Goal: Browse casually: Explore the website without a specific task or goal

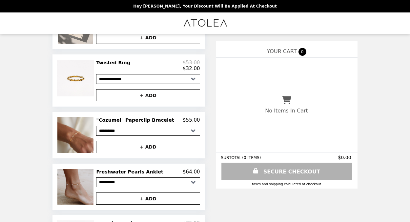
scroll to position [430, 0]
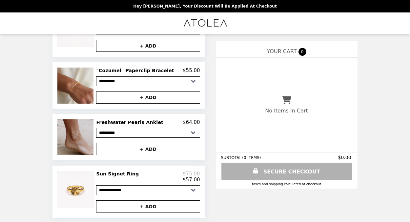
click at [119, 173] on h2 "Sun Signet Ring" at bounding box center [118, 174] width 45 height 6
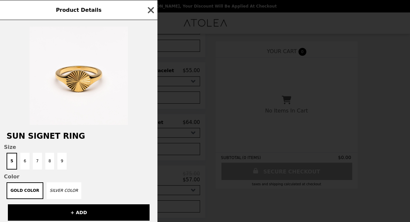
click at [151, 10] on icon "button" at bounding box center [151, 10] width 6 height 6
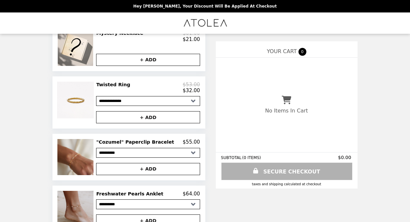
scroll to position [358, 0]
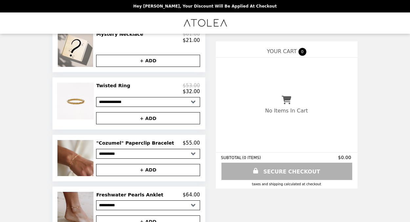
click at [122, 85] on h2 "Twisted Ring" at bounding box center [114, 86] width 37 height 6
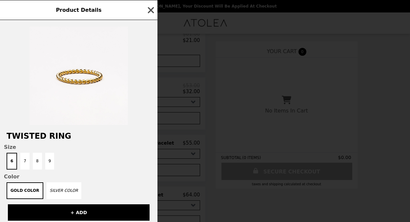
click at [151, 9] on icon "button" at bounding box center [151, 10] width 10 height 10
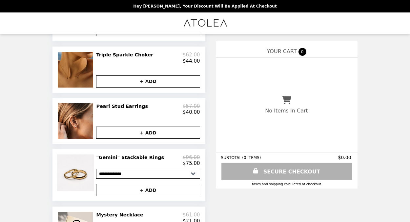
scroll to position [180, 0]
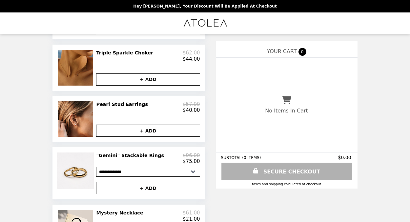
click at [113, 156] on h2 ""Gemini" Stackable Rings" at bounding box center [131, 155] width 70 height 6
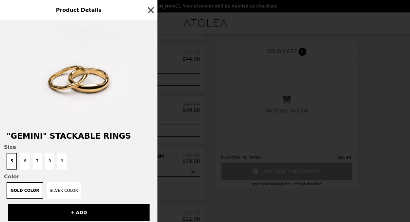
click at [150, 9] on icon "button" at bounding box center [151, 10] width 10 height 10
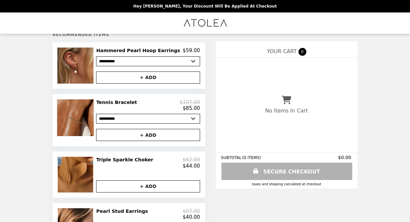
scroll to position [72, 0]
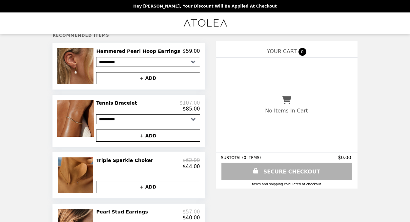
click at [109, 102] on h2 "Tennis Bracelet" at bounding box center [117, 103] width 43 height 6
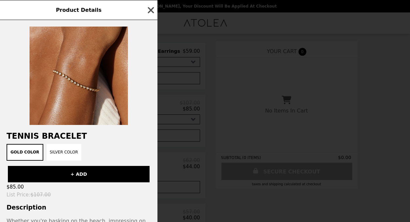
click at [151, 10] on icon "button" at bounding box center [151, 10] width 6 height 6
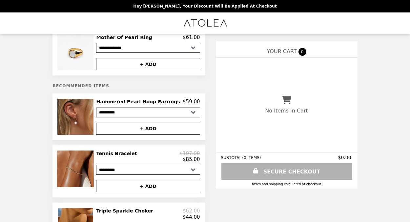
scroll to position [0, 0]
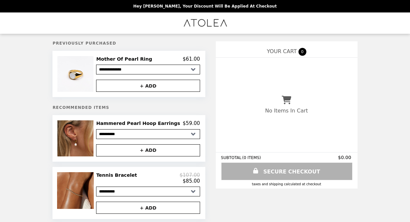
click at [117, 123] on h2 "Hammered Pearl Hoop Earrings" at bounding box center [139, 123] width 86 height 6
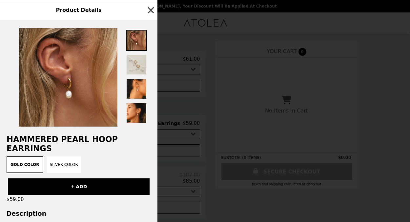
click at [149, 9] on icon "button" at bounding box center [151, 10] width 6 height 6
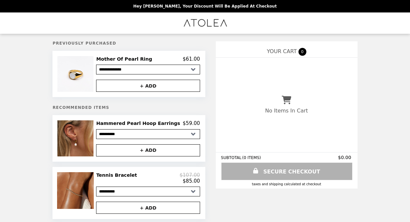
click at [198, 20] on img "Main" at bounding box center [204, 22] width 45 height 13
